Goal: Information Seeking & Learning: Stay updated

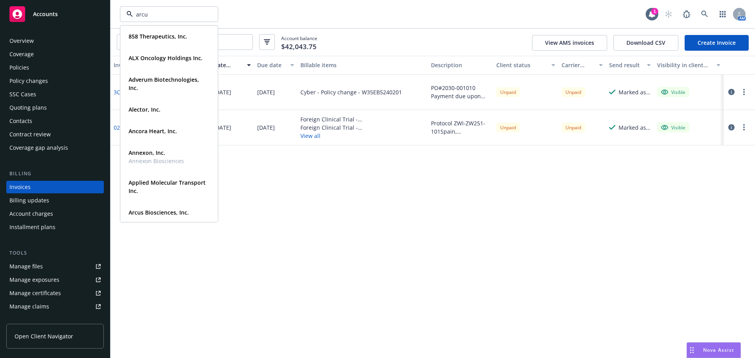
type input "arcus"
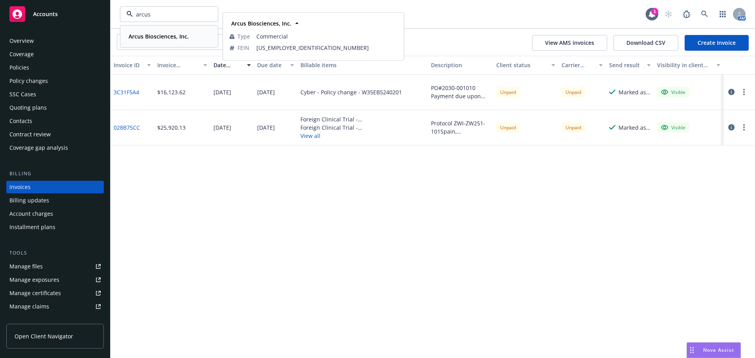
click at [163, 41] on div "Arcus Biosciences, Inc." at bounding box center [158, 36] width 65 height 11
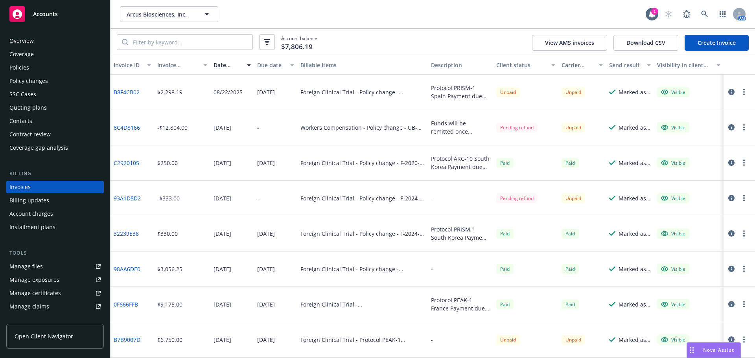
click at [38, 65] on div "Policies" at bounding box center [54, 67] width 91 height 13
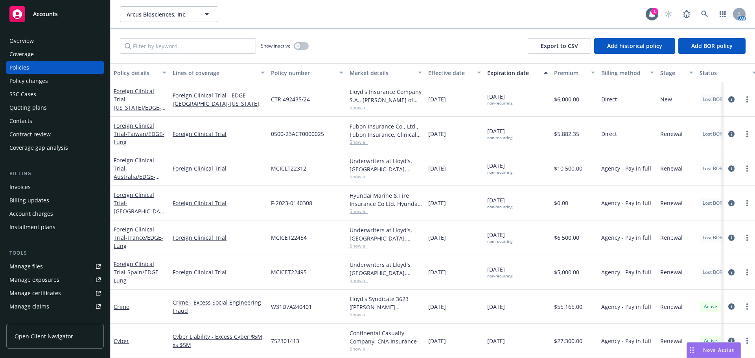
click at [54, 84] on div "Policy changes" at bounding box center [54, 81] width 91 height 13
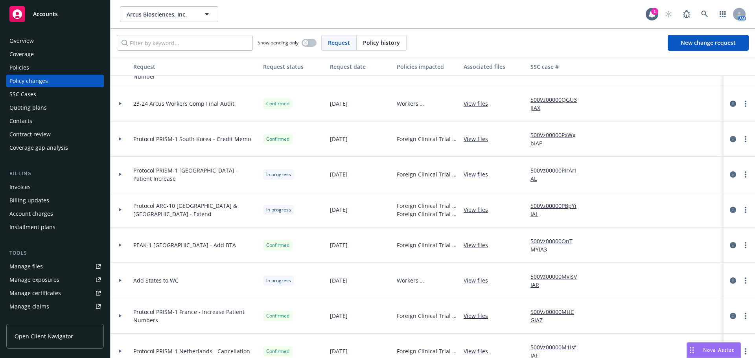
scroll to position [39, 0]
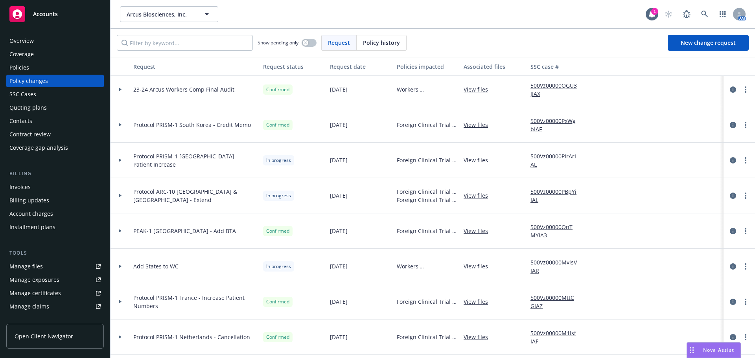
click at [123, 194] on div at bounding box center [121, 195] width 20 height 35
